Goal: Ask a question

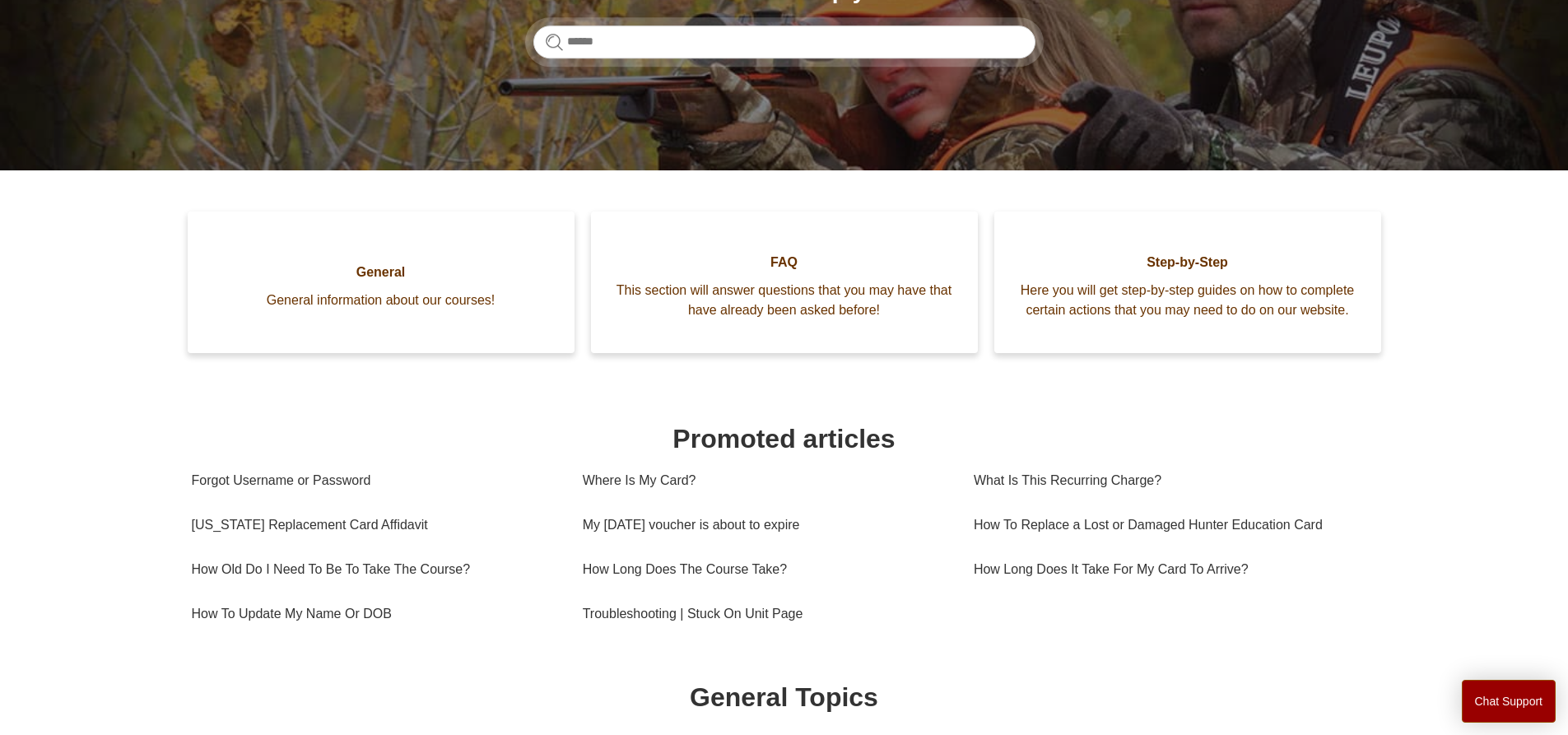
scroll to position [82, 0]
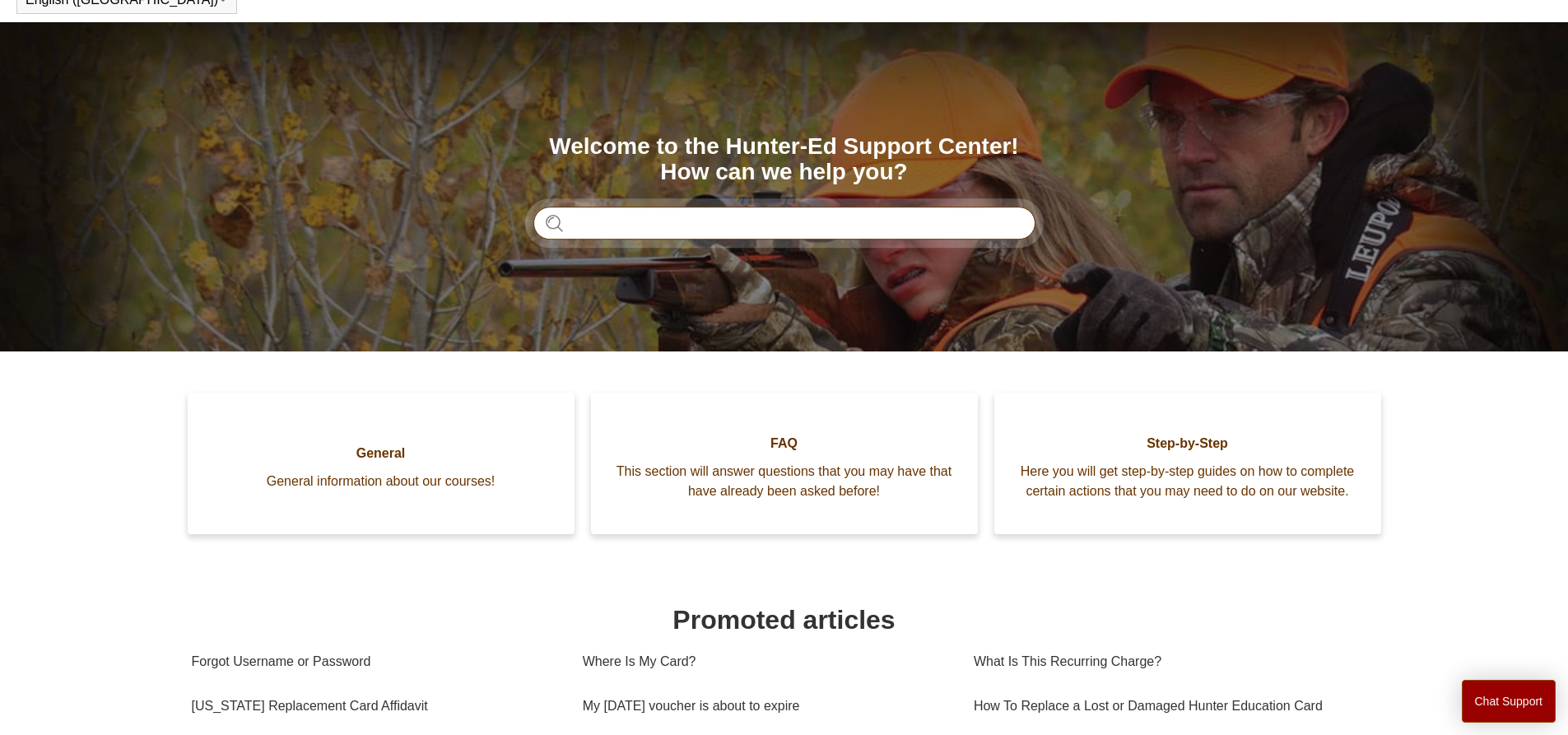
click at [818, 226] on input "Search" at bounding box center [784, 223] width 502 height 33
type input "**********"
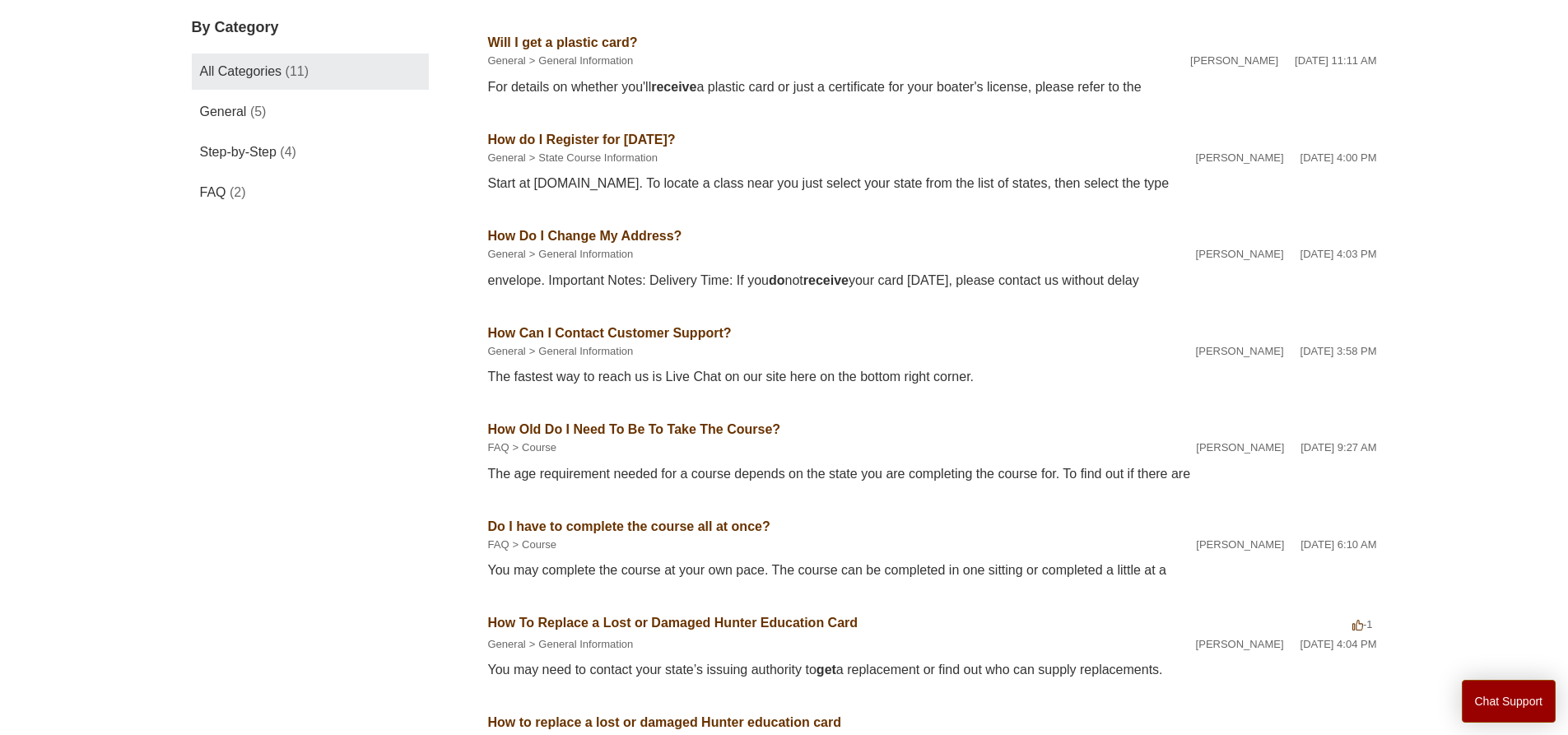
scroll to position [210, 0]
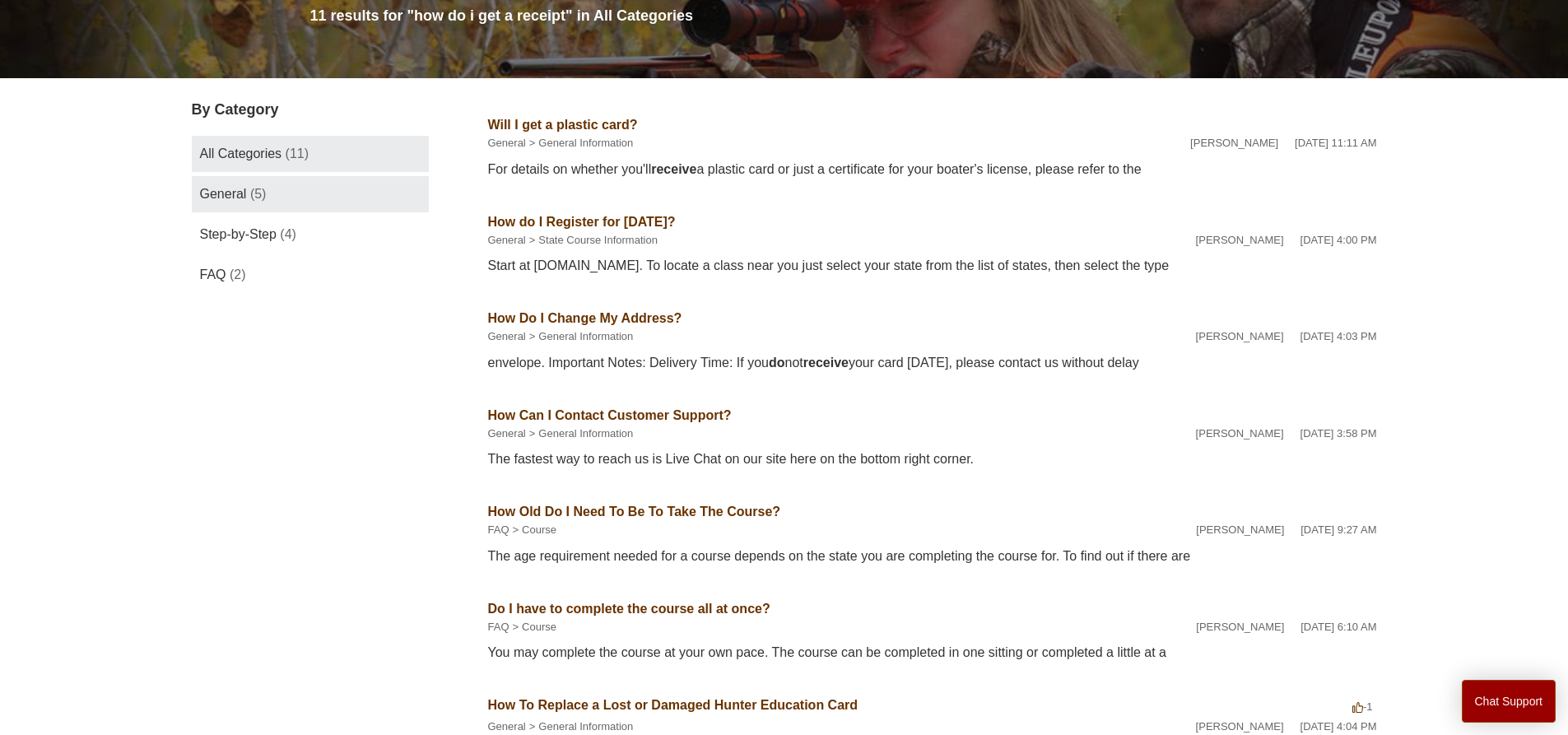
click at [362, 201] on link "General (5)" at bounding box center [310, 194] width 237 height 36
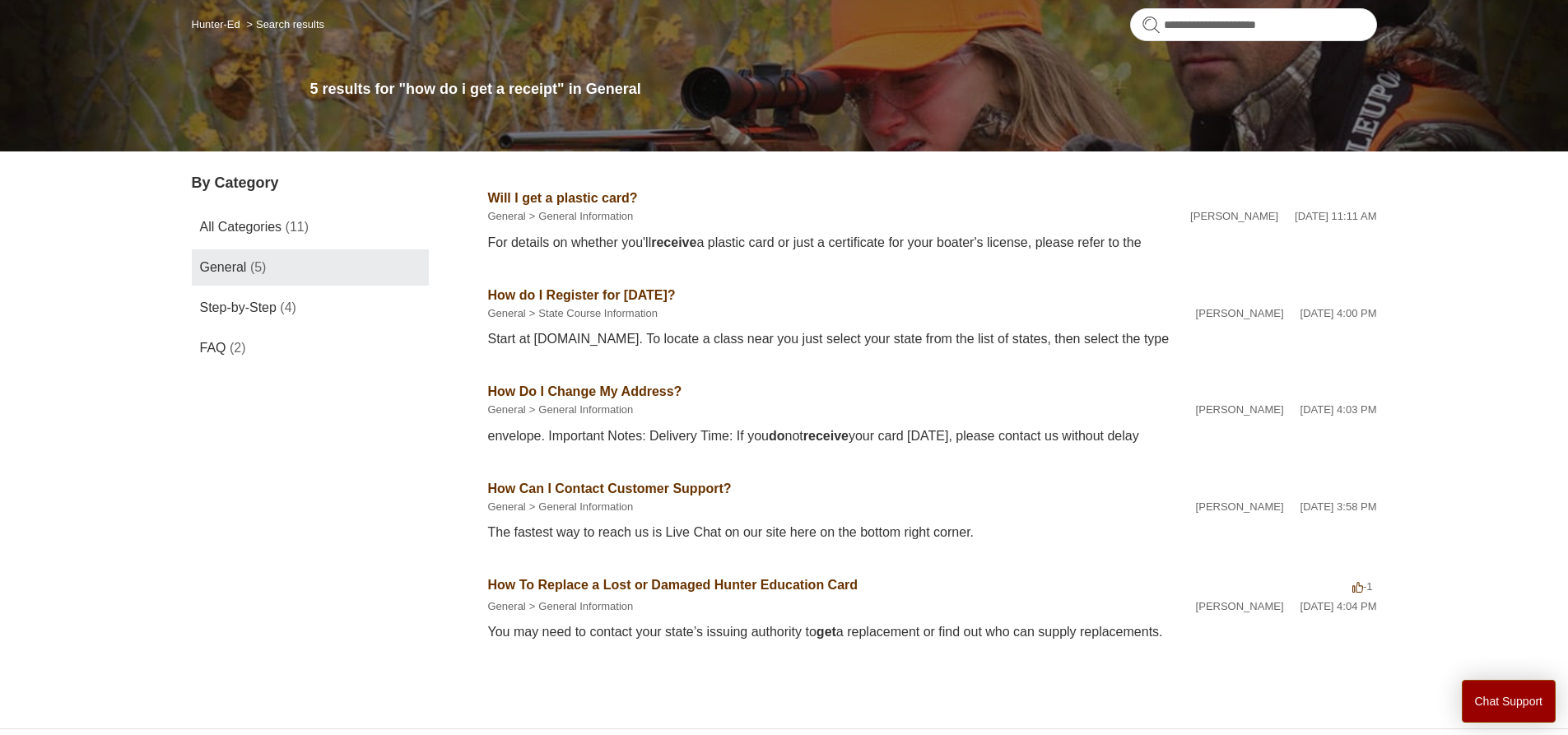
scroll to position [165, 0]
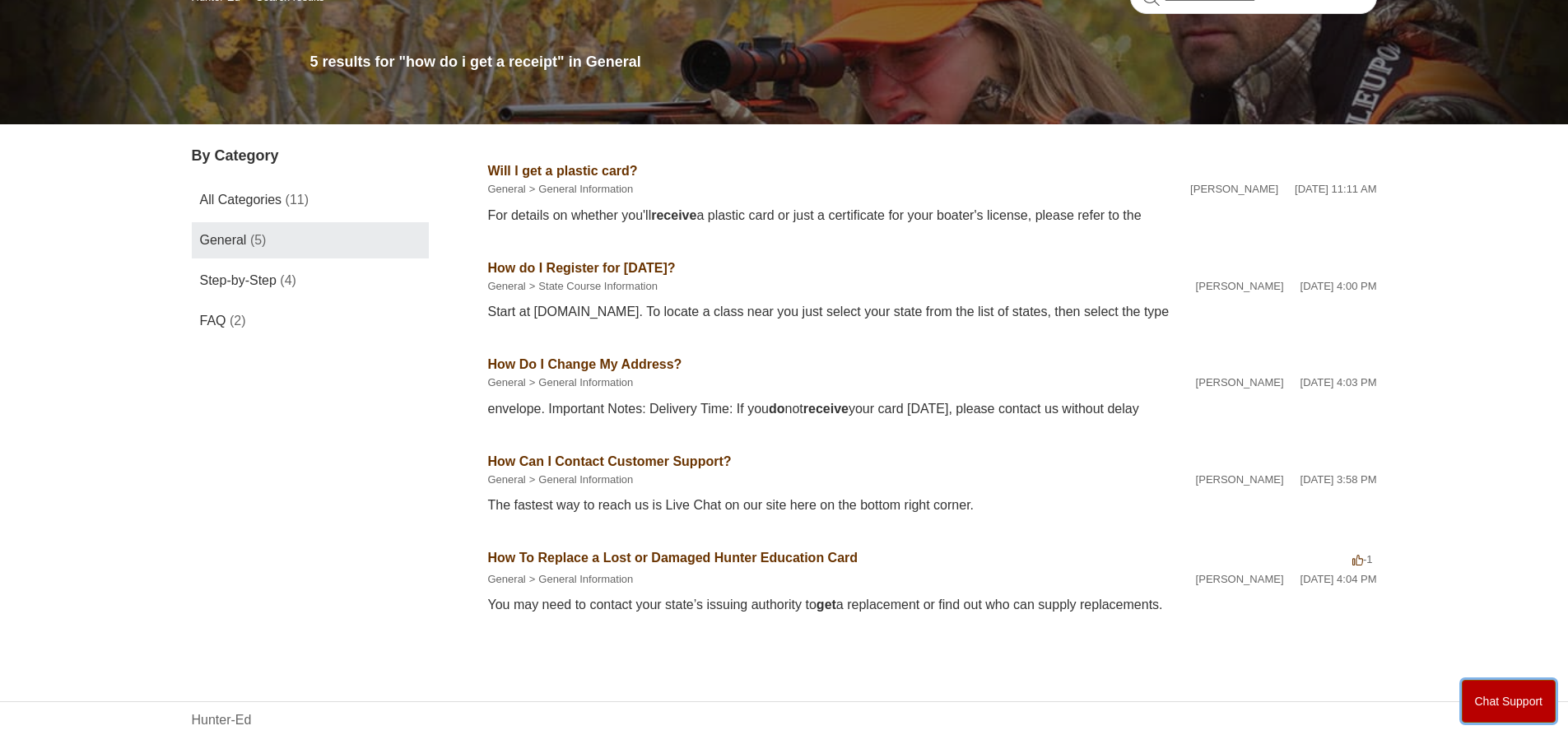
click at [1504, 689] on button "Chat Support" at bounding box center [1509, 701] width 95 height 43
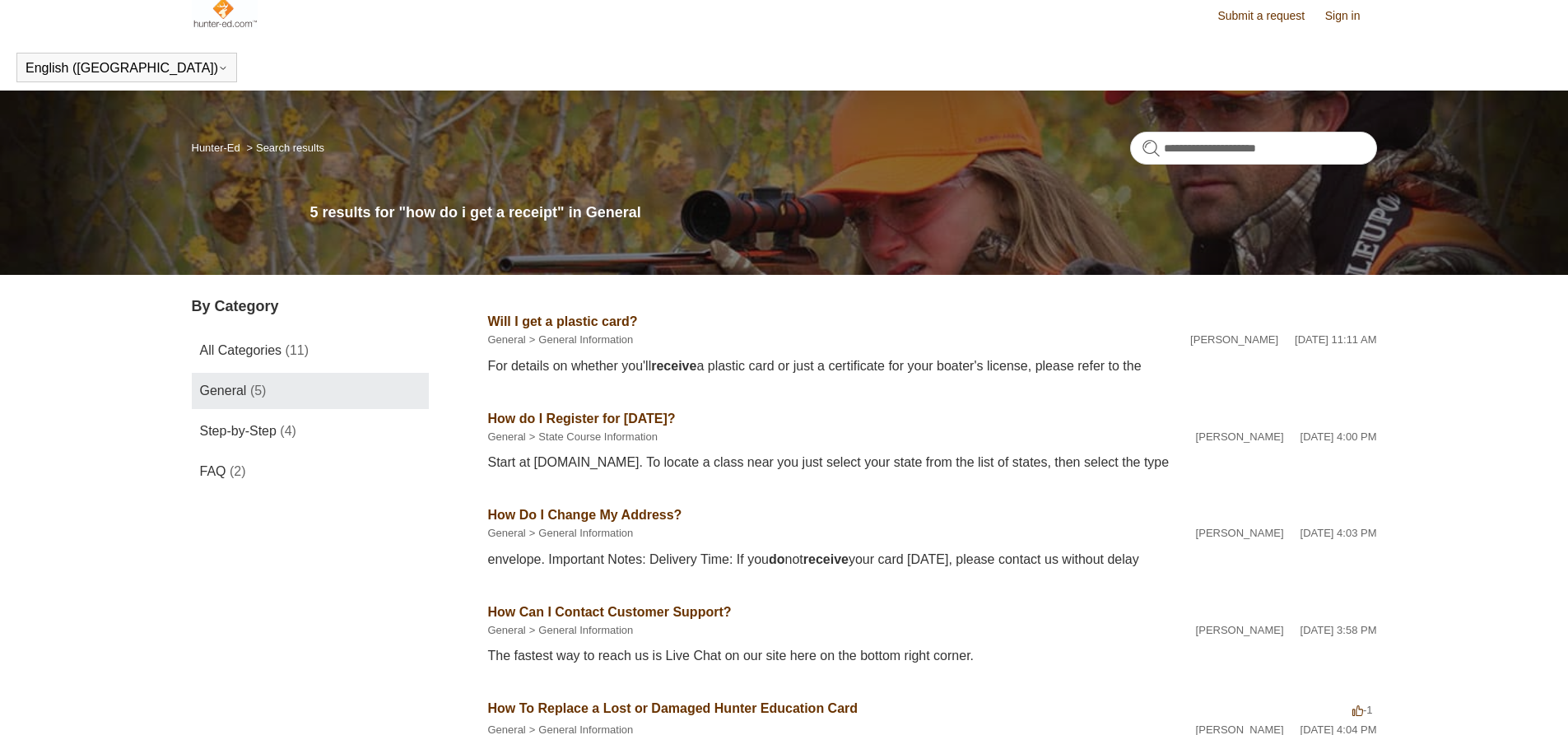
scroll to position [0, 0]
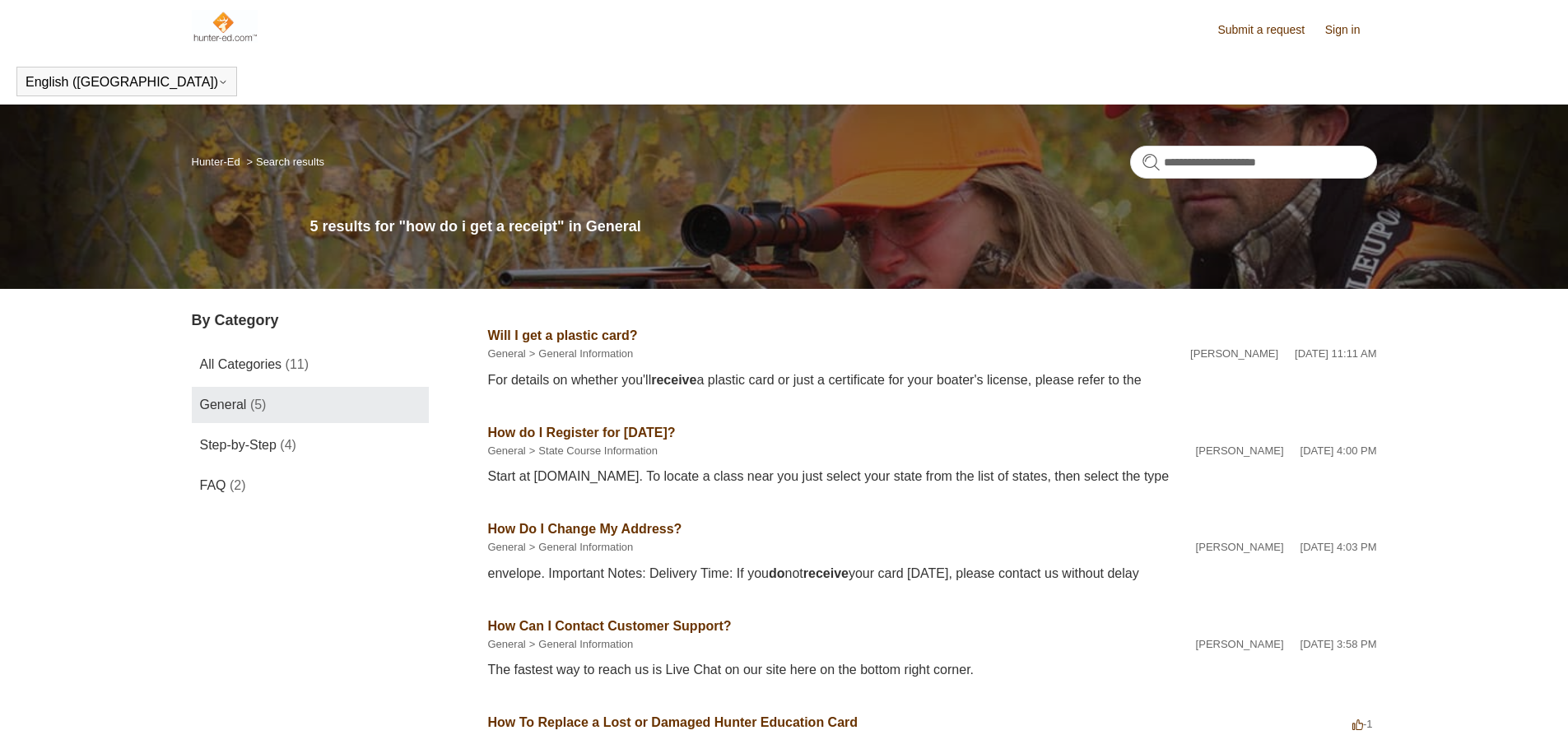
click at [1298, 68] on header "English (US) Español Français" at bounding box center [784, 81] width 1568 height 46
click at [1056, 272] on div "**********" at bounding box center [784, 196] width 1568 height 184
click at [223, 23] on img at bounding box center [225, 26] width 67 height 33
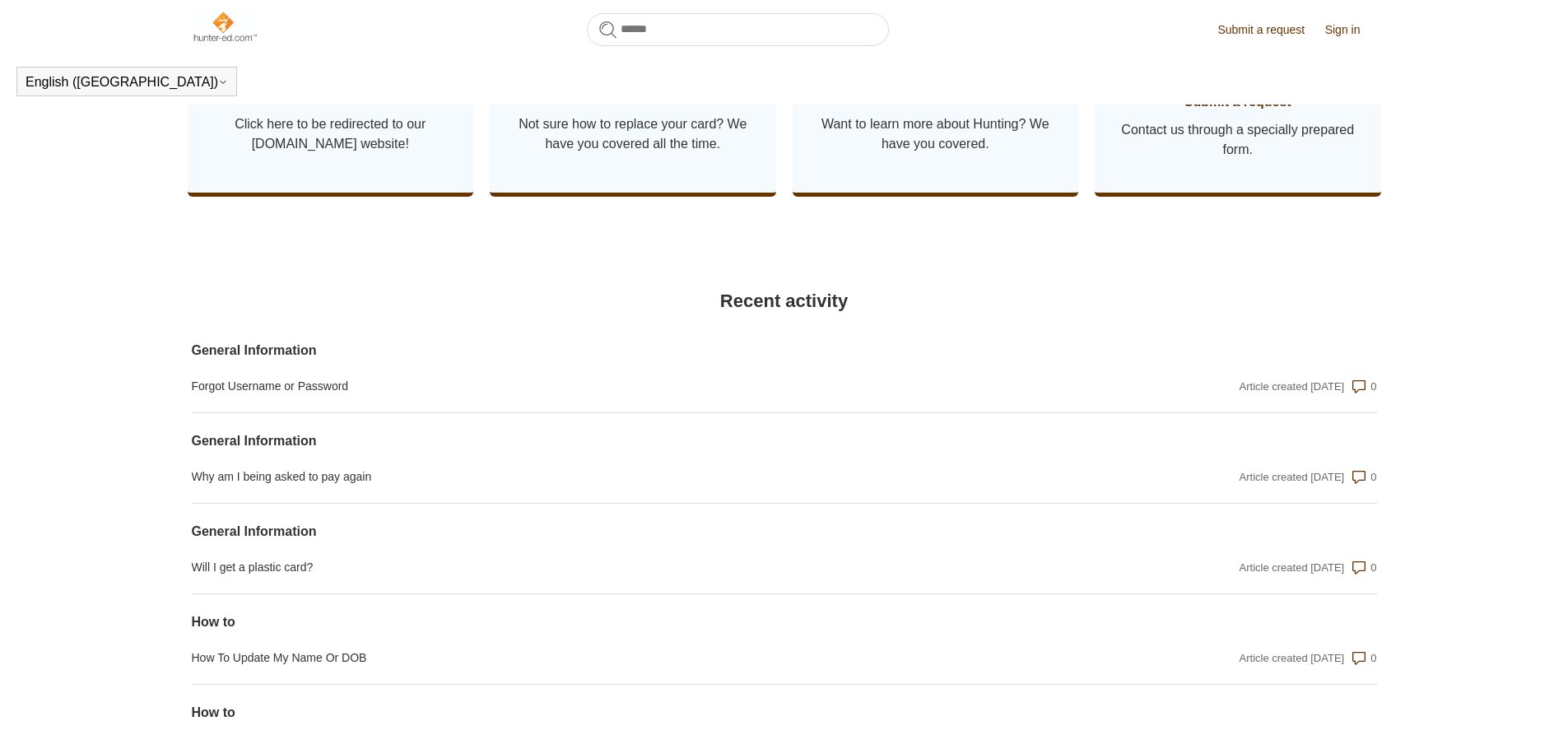
scroll to position [942, 0]
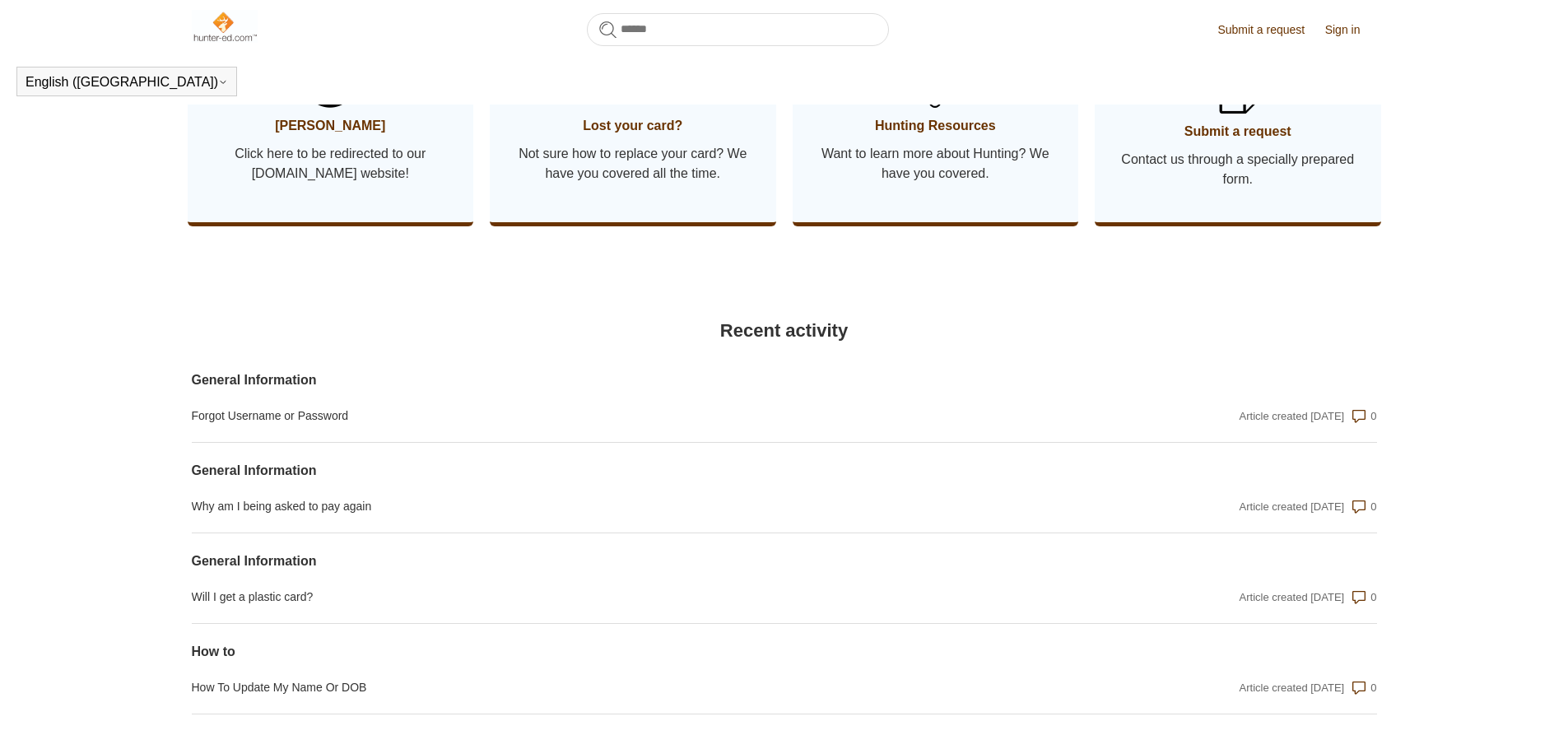
click at [1508, 50] on div "Submit a request Sign in English ([GEOGRAPHIC_DATA]) Español [DEMOGRAPHIC_DATA]" at bounding box center [784, 29] width 1568 height 58
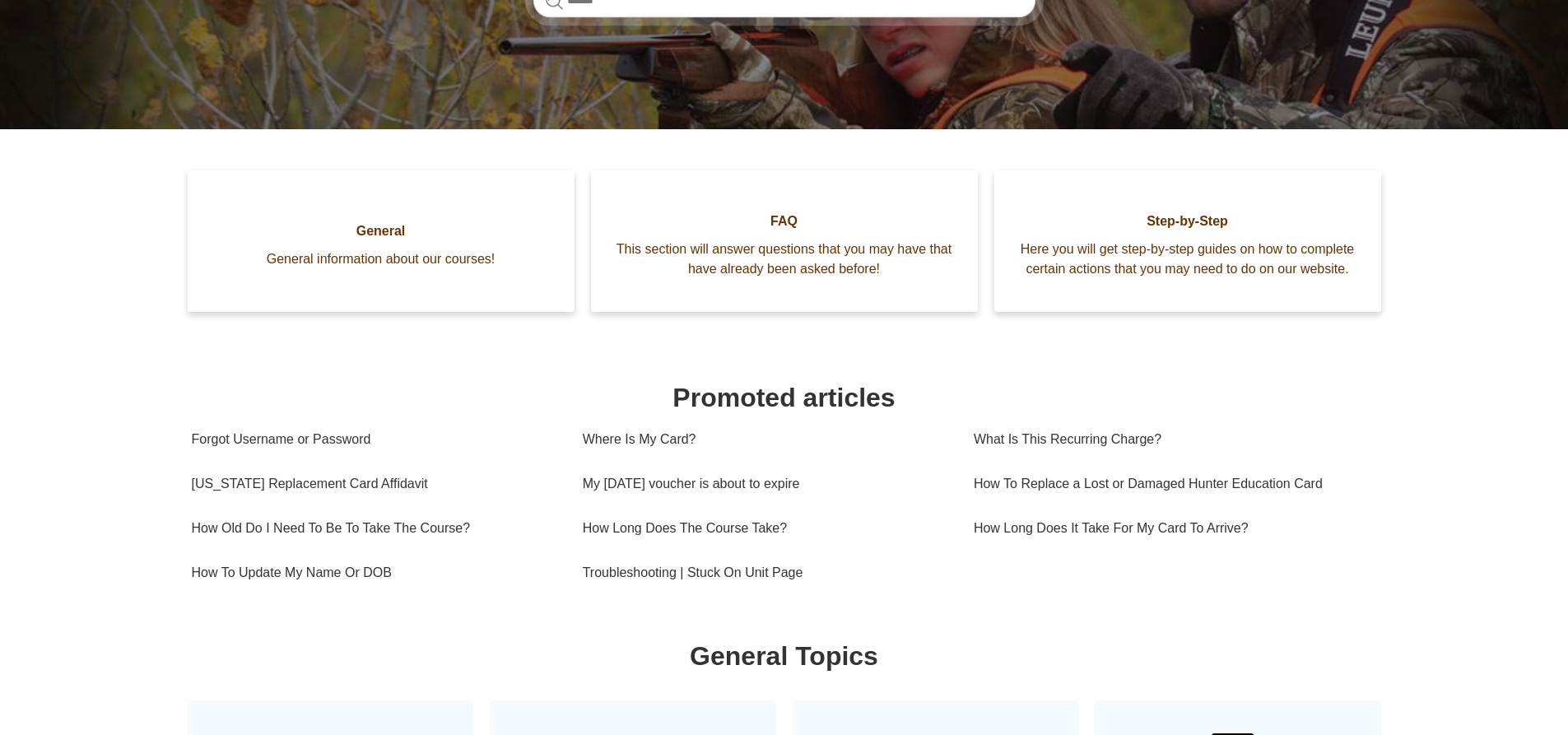
scroll to position [0, 0]
